Goal: Transaction & Acquisition: Book appointment/travel/reservation

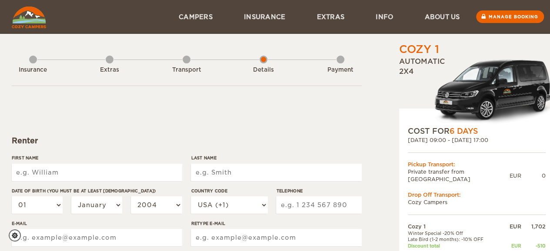
click at [51, 175] on input "First Name" at bounding box center [97, 172] width 170 height 17
type input "Tyler"
type input "Wolfe"
type input "4175923049"
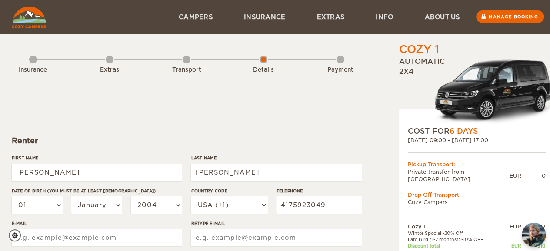
type input "701 Vinson St"
select select "222"
type input "Tyler"
type input "Wolfe"
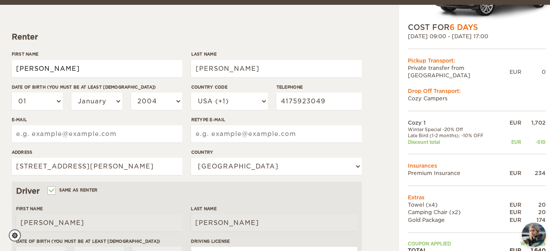
scroll to position [110, 0]
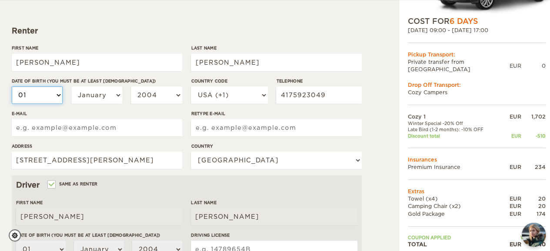
click at [51, 96] on select "01 02 03 04 05 06 07 08 09 10 11 12 13 14 15 16 17 18 19 20 21 22 23 24 25 26 2…" at bounding box center [37, 94] width 51 height 17
select select "06"
click at [12, 86] on select "01 02 03 04 05 06 07 08 09 10 11 12 13 14 15 16 17 18 19 20 21 22 23 24 25 26 2…" at bounding box center [37, 94] width 51 height 17
select select "06"
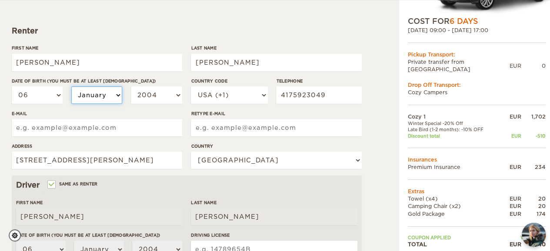
click at [115, 90] on select "January February March April May June July August September October November De…" at bounding box center [96, 94] width 51 height 17
select select "12"
click at [71, 86] on select "January February March April May June July August September October November De…" at bounding box center [96, 94] width 51 height 17
select select "12"
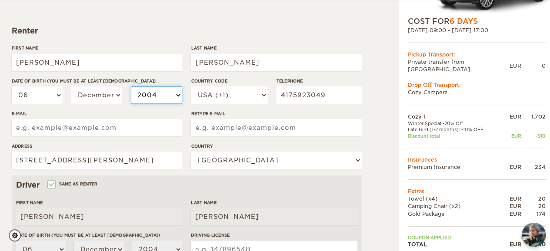
click at [175, 92] on select "2004 2003 2002 2001 2000 1999 1998 1997 1996 1995 1994 1993 1992 1991 1990 1989…" at bounding box center [156, 94] width 51 height 17
select select "1991"
click at [131, 86] on select "2004 2003 2002 2001 2000 1999 1998 1997 1996 1995 1994 1993 1992 1991 1990 1989…" at bounding box center [156, 94] width 51 height 17
select select "1991"
click at [64, 125] on input "E-mail" at bounding box center [97, 127] width 170 height 17
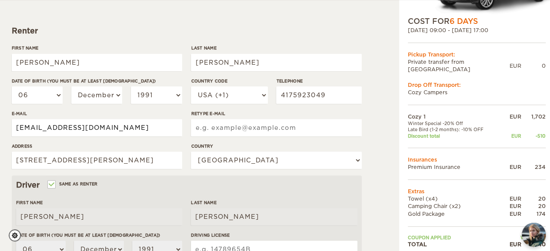
type input "tywolfe1991@gmail.com"
click at [216, 126] on input "Retype E-mail" at bounding box center [276, 127] width 170 height 17
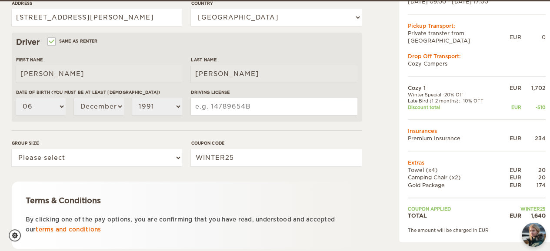
scroll to position [252, 0]
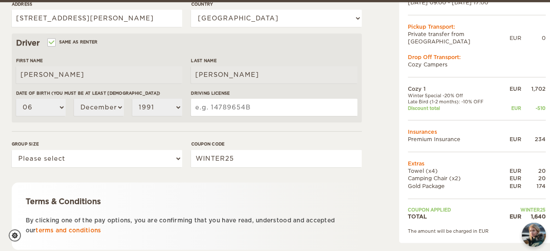
type input "tywolfe1991@gmail.com"
click at [242, 109] on input "Driving License" at bounding box center [274, 107] width 166 height 17
type input "942484645"
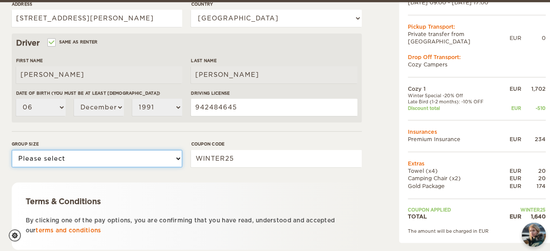
click at [82, 164] on select "Please select 1 2" at bounding box center [97, 158] width 170 height 17
select select "2"
click at [12, 150] on select "Please select 1 2" at bounding box center [97, 158] width 170 height 17
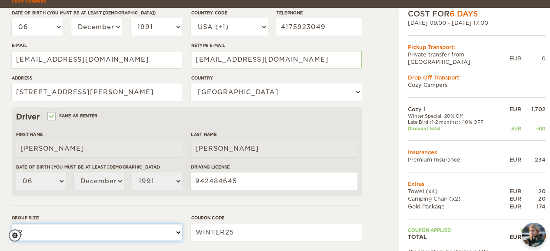
scroll to position [189, 0]
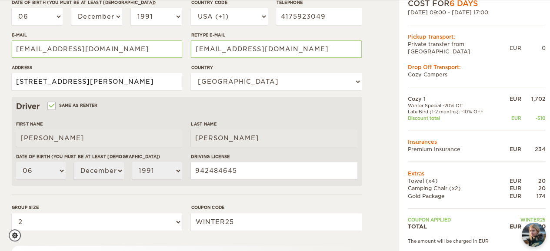
click at [87, 81] on input "701 Vinson St" at bounding box center [97, 81] width 170 height 17
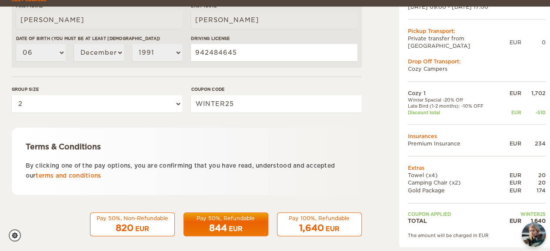
scroll to position [313, 0]
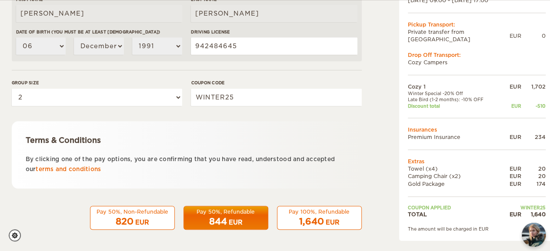
type input "701 Vinson St, Little Rock, 72205"
click at [303, 218] on span "1,640" at bounding box center [311, 221] width 25 height 10
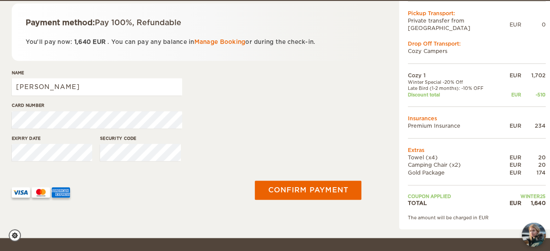
scroll to position [149, 0]
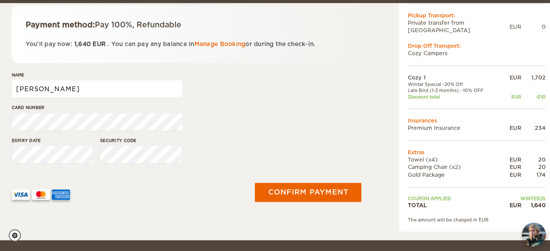
click at [41, 95] on input "[PERSON_NAME]" at bounding box center [97, 88] width 170 height 17
type input "[PERSON_NAME]"
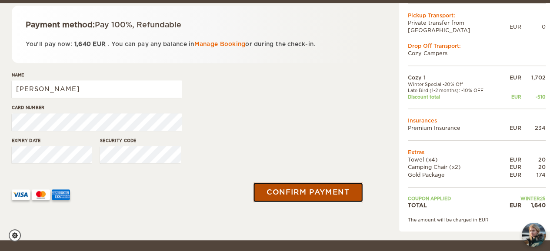
click at [289, 192] on button "Confirm payment" at bounding box center [307, 192] width 109 height 20
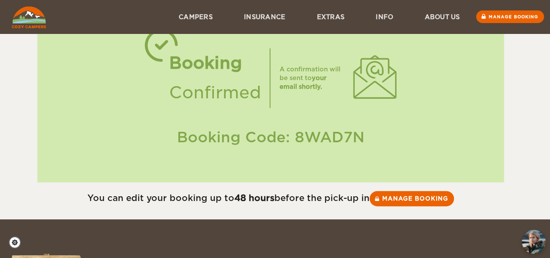
scroll to position [71, 0]
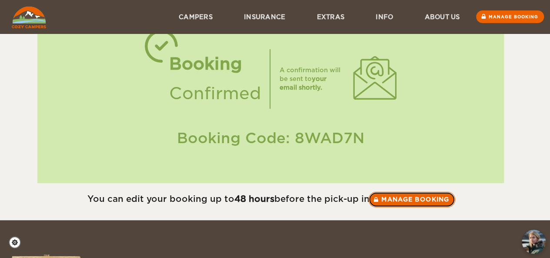
click at [432, 204] on link "Manage booking" at bounding box center [411, 199] width 87 height 16
